Goal: Ask a question

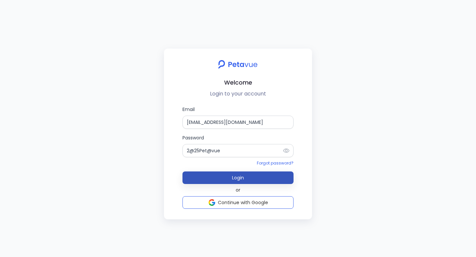
click at [227, 177] on button "Login" at bounding box center [238, 178] width 111 height 13
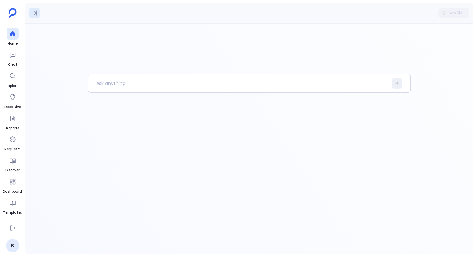
click at [35, 13] on icon at bounding box center [34, 13] width 7 height 7
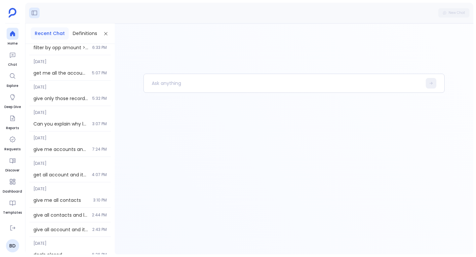
scroll to position [335, 0]
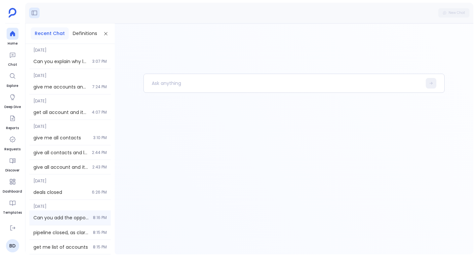
click at [62, 223] on div "Can you add the opportunity count also? 8:16 PM" at bounding box center [69, 218] width 81 height 15
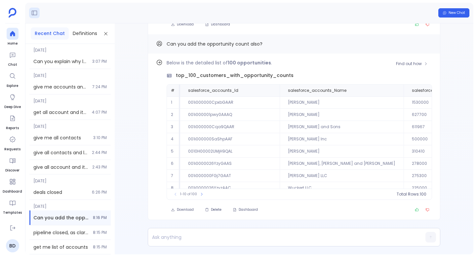
scroll to position [-183, 0]
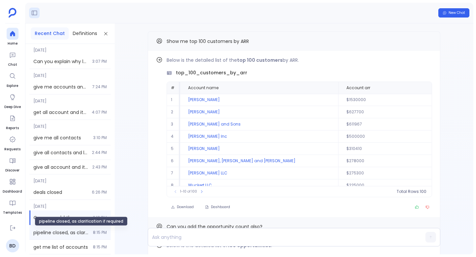
click at [62, 232] on span "pipeline closed, as clarification if required" at bounding box center [61, 233] width 56 height 7
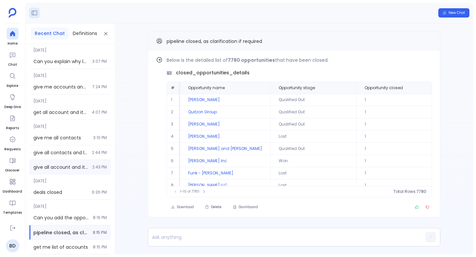
click at [66, 160] on div "give all account and its opportunity 2:43 PM" at bounding box center [69, 167] width 81 height 14
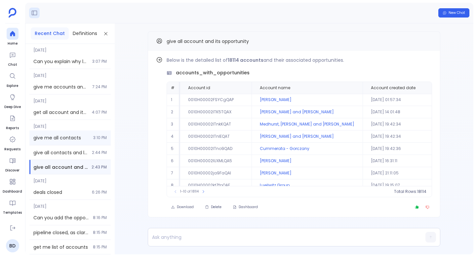
click at [64, 137] on span "give me all contacts" at bounding box center [61, 138] width 56 height 7
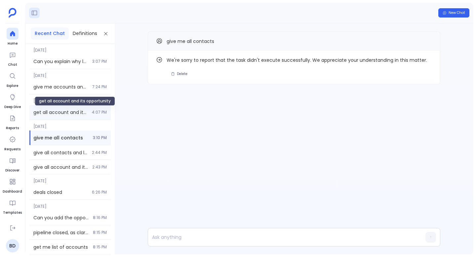
click at [59, 113] on span "get all account and its opportunity" at bounding box center [60, 112] width 55 height 7
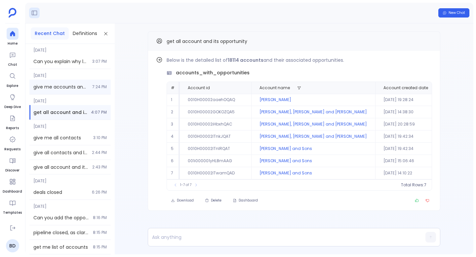
click at [60, 83] on div "give me accounts and opportunities in 2 different table 7:24 PM" at bounding box center [69, 87] width 81 height 15
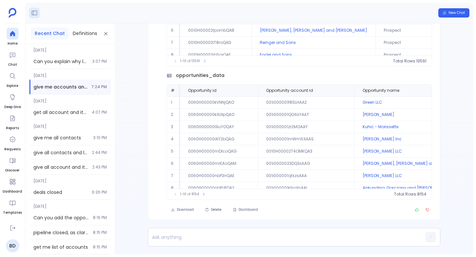
scroll to position [-131, 0]
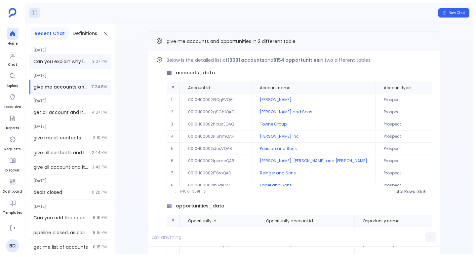
click at [62, 66] on div "Can you explain why large deals are won or lost? 3:07 PM" at bounding box center [69, 61] width 81 height 15
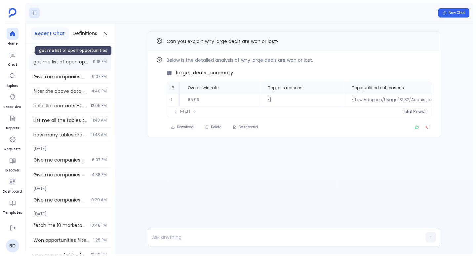
click at [75, 62] on span "get me list of open opportunities" at bounding box center [61, 62] width 56 height 7
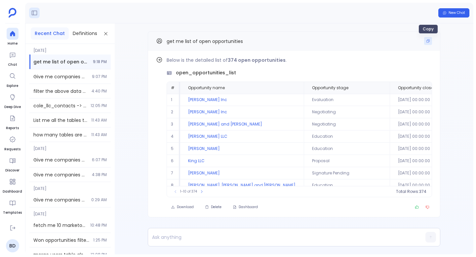
click at [427, 41] on icon "Copy" at bounding box center [428, 41] width 4 height 4
click at [454, 11] on span "New Chat" at bounding box center [457, 13] width 17 height 5
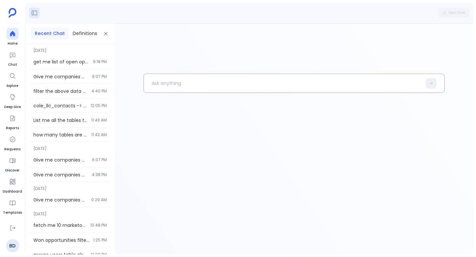
click at [187, 85] on p at bounding box center [283, 83] width 278 height 17
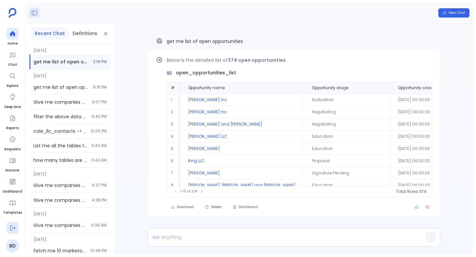
click at [14, 227] on icon at bounding box center [12, 228] width 7 height 7
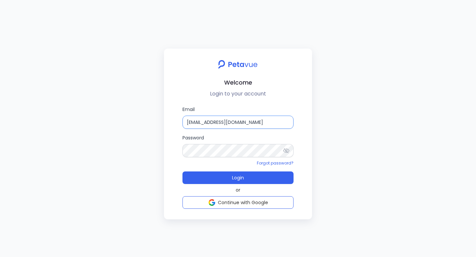
click at [216, 124] on input "bhaskar@petavue.com" at bounding box center [238, 122] width 111 height 13
type input "g"
type input "support+gsgongsandbox@petavue.com"
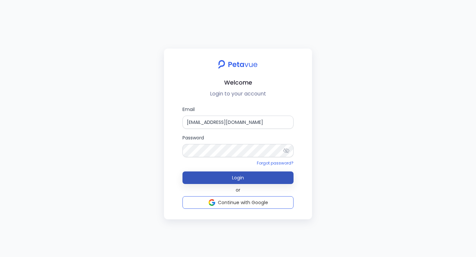
click at [235, 180] on span "Login" at bounding box center [238, 178] width 12 height 7
